Goal: Task Accomplishment & Management: Use online tool/utility

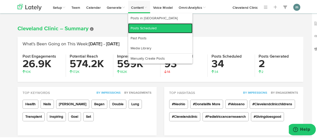
click at [143, 26] on link "Posts Scheduled" at bounding box center [160, 28] width 64 height 10
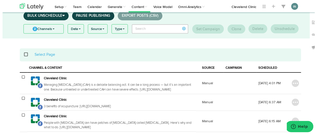
scroll to position [31, 0]
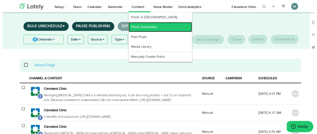
click at [145, 27] on link "Posts Scheduled" at bounding box center [160, 28] width 64 height 10
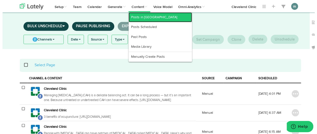
click at [138, 17] on link "Posts in [GEOGRAPHIC_DATA]" at bounding box center [160, 18] width 64 height 10
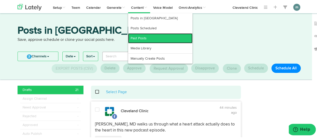
click at [142, 39] on link "Past Posts" at bounding box center [160, 38] width 64 height 10
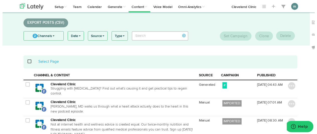
scroll to position [30, 0]
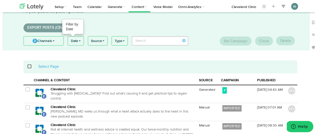
click at [77, 40] on link "Date" at bounding box center [74, 41] width 16 height 9
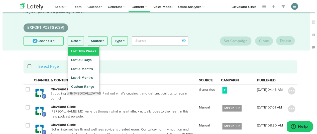
click at [78, 51] on link "Last Two Weeks" at bounding box center [83, 52] width 32 height 9
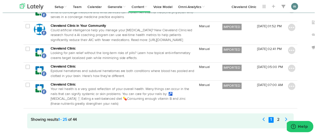
scroll to position [734, 0]
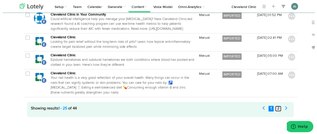
click at [277, 108] on link "2" at bounding box center [280, 111] width 6 height 6
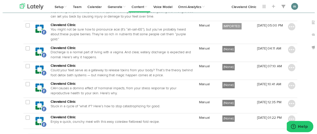
scroll to position [381, 0]
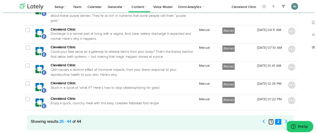
click at [271, 121] on link "1" at bounding box center [272, 124] width 5 height 6
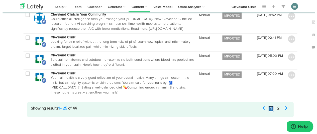
scroll to position [447, 0]
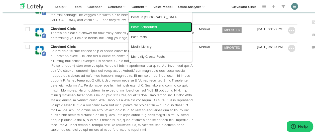
click at [139, 27] on link "Posts Scheduled" at bounding box center [160, 28] width 64 height 10
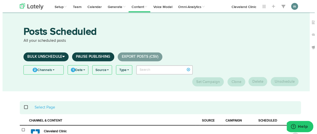
scroll to position [50, 0]
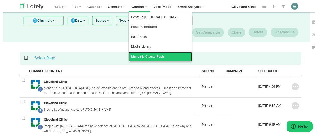
click at [144, 55] on link "Manually Create Posts" at bounding box center [160, 58] width 64 height 10
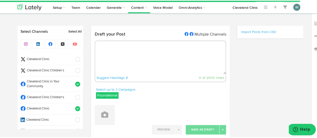
select select "9"
select select "38"
click at [59, 82] on span "Cleveland Clinic in Your Community" at bounding box center [49, 83] width 46 height 9
click at [109, 61] on textarea at bounding box center [160, 56] width 131 height 33
paste textarea "Did you know [MEDICAL_DATA] can cause deep tooth staining that doesn’t fade on …"
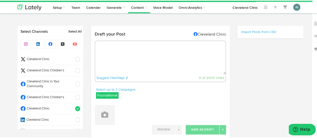
type textarea "Did you know [MEDICAL_DATA] can cause deep tooth staining that doesn’t fade on …"
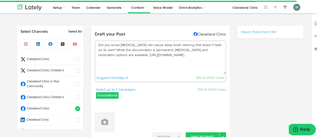
select select "11"
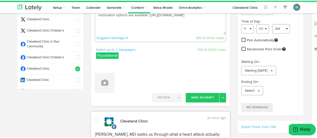
scroll to position [50, 0]
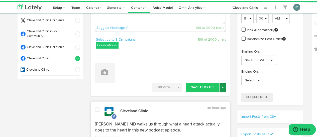
type textarea "Did you know [MEDICAL_DATA] can cause deep tooth staining that doesn’t fade on …"
click at [221, 88] on button "Toggle Dropdown" at bounding box center [222, 87] width 7 height 10
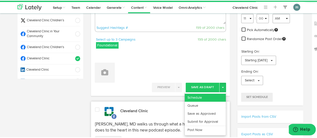
click at [212, 96] on link "Schedule" at bounding box center [205, 97] width 41 height 8
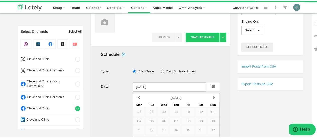
scroll to position [175, 0]
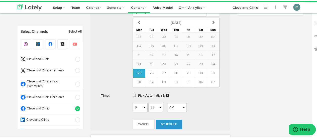
click at [133, 94] on span at bounding box center [134, 95] width 3 height 4
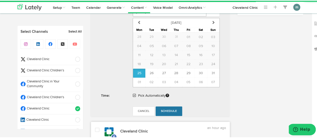
click at [164, 109] on span "Schedule" at bounding box center [169, 110] width 16 height 3
radio input "true"
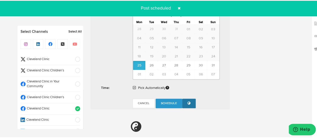
scroll to position [300, 0]
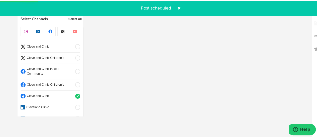
select select "11"
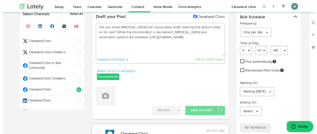
scroll to position [0, 0]
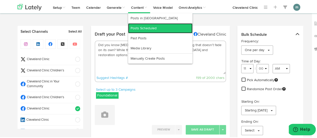
click at [143, 29] on link "Posts Scheduled" at bounding box center [160, 28] width 64 height 10
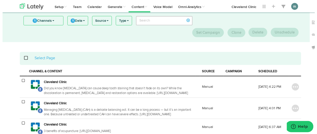
scroll to position [25, 0]
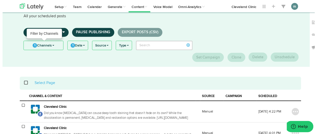
click at [45, 46] on link "1 Channels" at bounding box center [42, 46] width 40 height 9
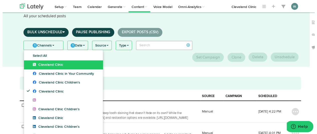
click at [46, 66] on span "Cleveland Clinic" at bounding box center [46, 66] width 31 height 4
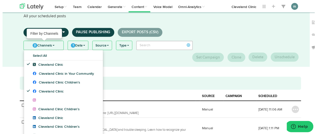
click at [46, 46] on link "2 Channels" at bounding box center [42, 46] width 40 height 9
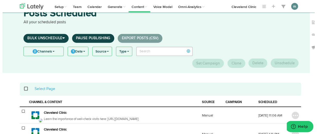
scroll to position [7, 0]
